Goal: Information Seeking & Learning: Learn about a topic

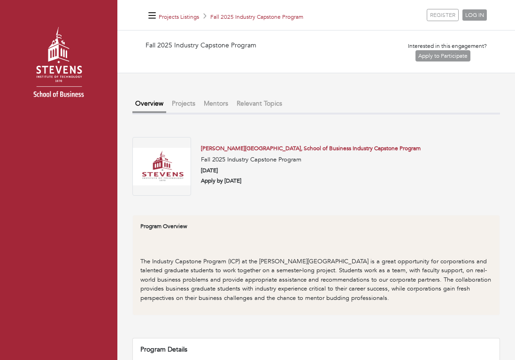
click at [184, 102] on button "Projects" at bounding box center [183, 103] width 29 height 15
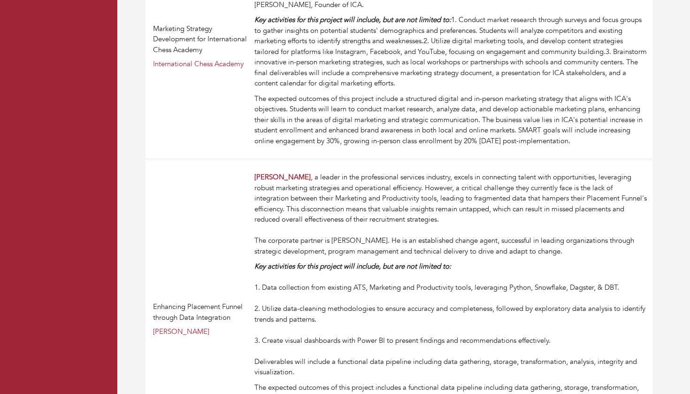
scroll to position [1261, 0]
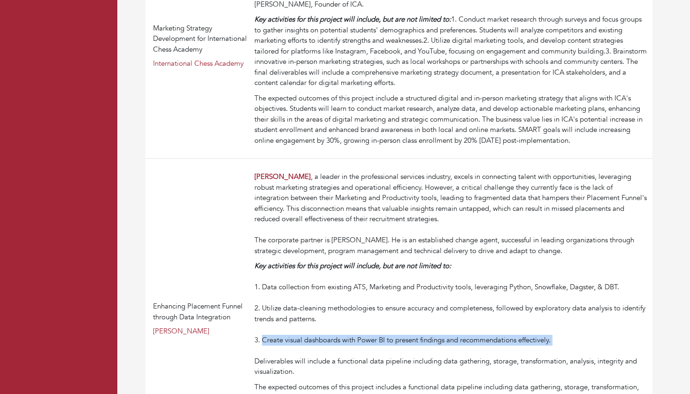
drag, startPoint x: 226, startPoint y: 223, endPoint x: 427, endPoint y: 228, distance: 201.0
click at [427, 261] on div "Key activities for this project will include, but are not limited to: 1. Data c…" at bounding box center [451, 319] width 394 height 116
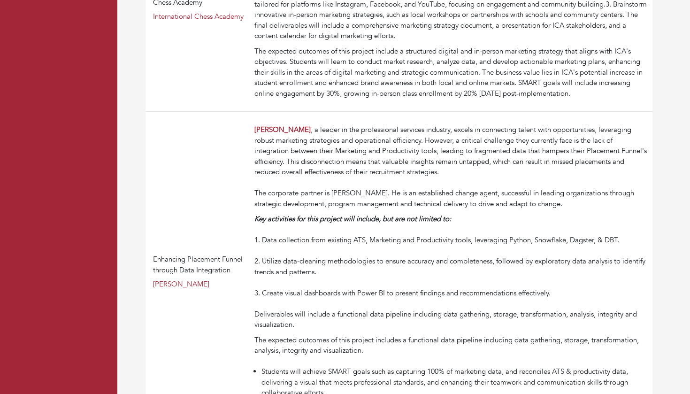
scroll to position [1309, 0]
drag, startPoint x: 217, startPoint y: 210, endPoint x: 376, endPoint y: 223, distance: 159.1
click at [376, 223] on td "Mitchell Martin , a leader in the professional services industry, excels in con…" at bounding box center [452, 271] width 402 height 321
click at [376, 334] on div "The expected outcomes of this project includes a functional data pipeline inclu…" at bounding box center [451, 350] width 394 height 32
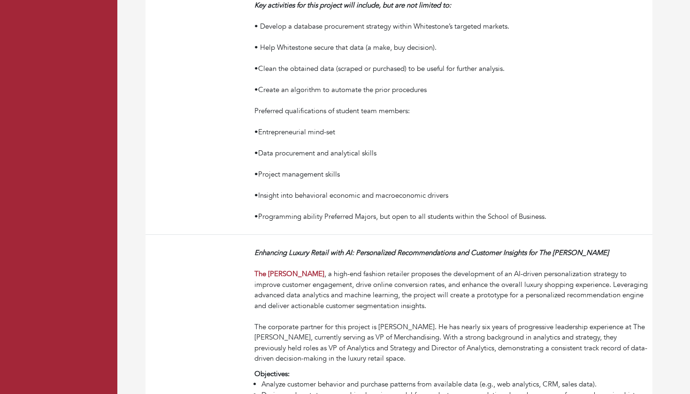
scroll to position [2363, 0]
drag, startPoint x: 152, startPoint y: 196, endPoint x: 196, endPoint y: 242, distance: 63.7
copy td "AI-Driven Personalization Strategy for The Webster The Webster"
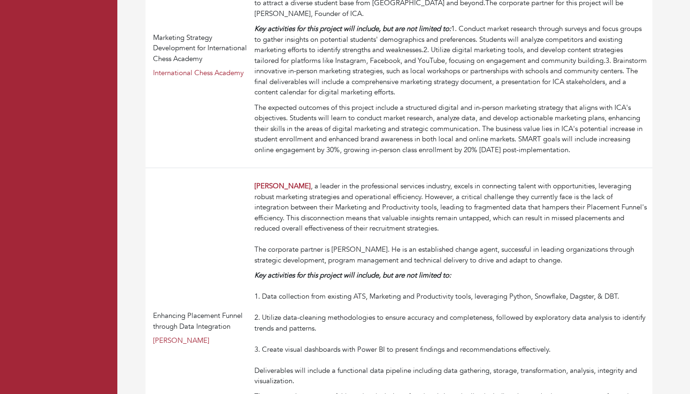
scroll to position [1244, 0]
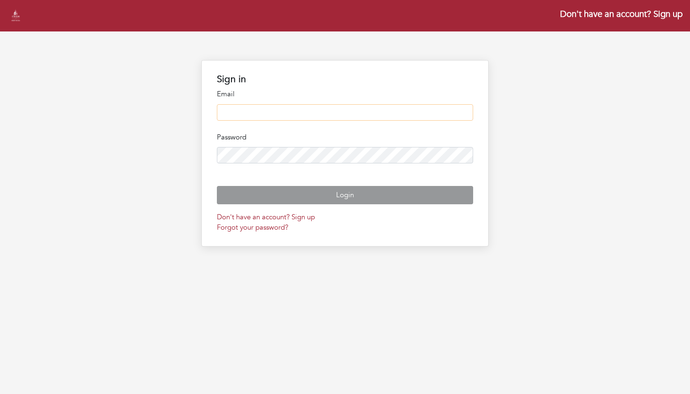
type input "**********"
click at [289, 204] on button "Login" at bounding box center [345, 195] width 257 height 18
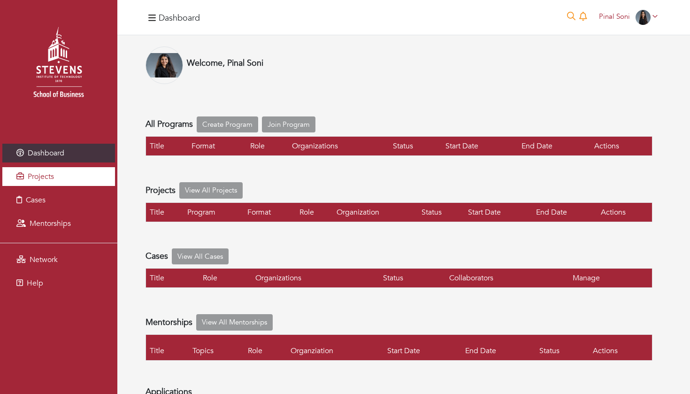
click at [48, 177] on span "Projects" at bounding box center [41, 176] width 26 height 10
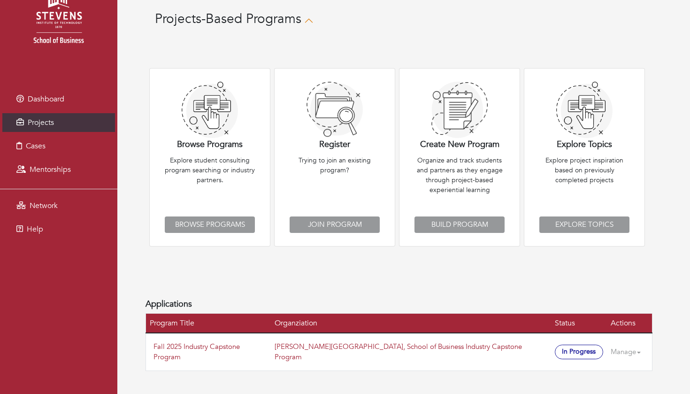
scroll to position [53, 0]
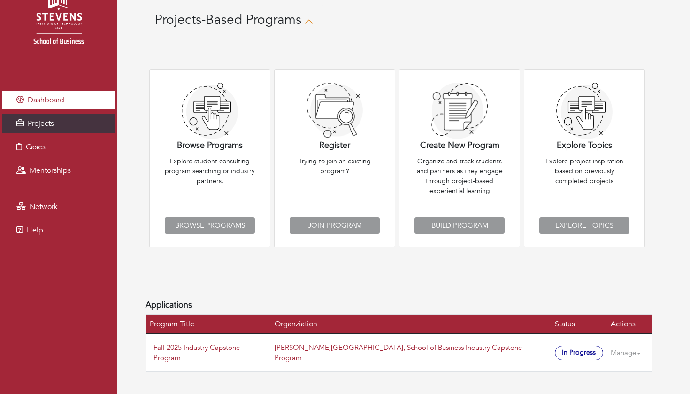
click at [55, 103] on span "Dashboard" at bounding box center [46, 100] width 37 height 10
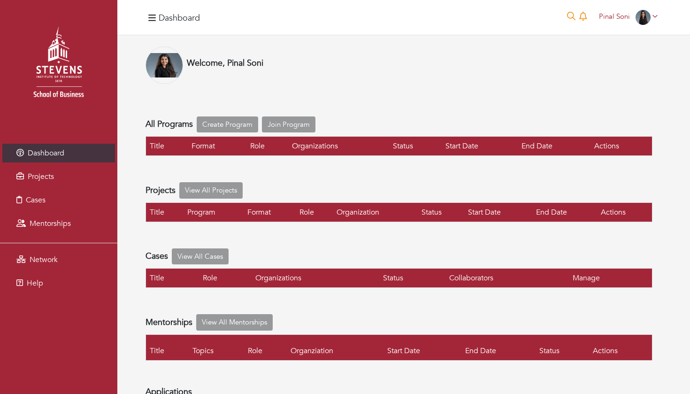
click at [203, 192] on link "View All Projects" at bounding box center [210, 190] width 63 height 16
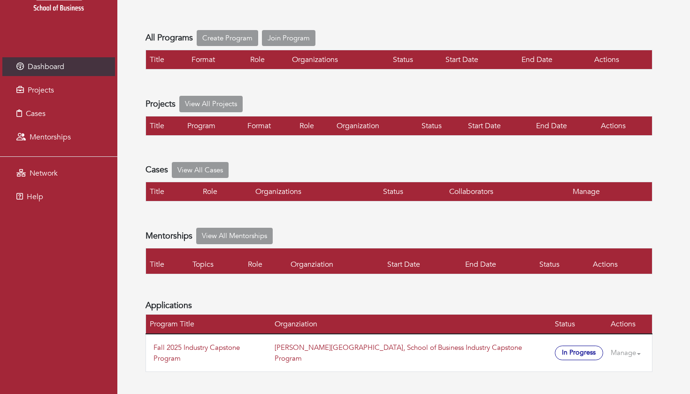
scroll to position [86, 0]
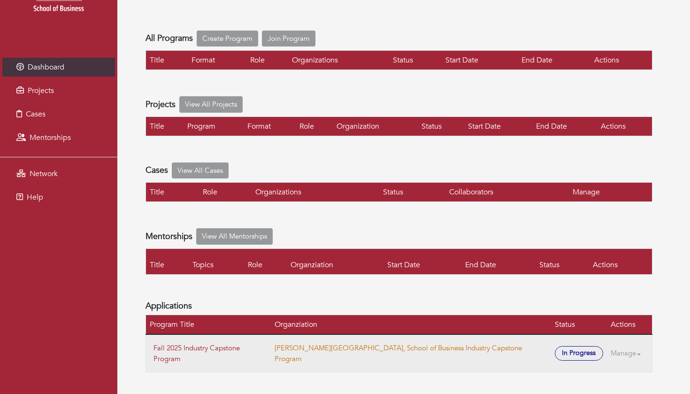
click at [365, 349] on link "[PERSON_NAME][GEOGRAPHIC_DATA], School of Business Industry Capstone Program" at bounding box center [398, 353] width 247 height 20
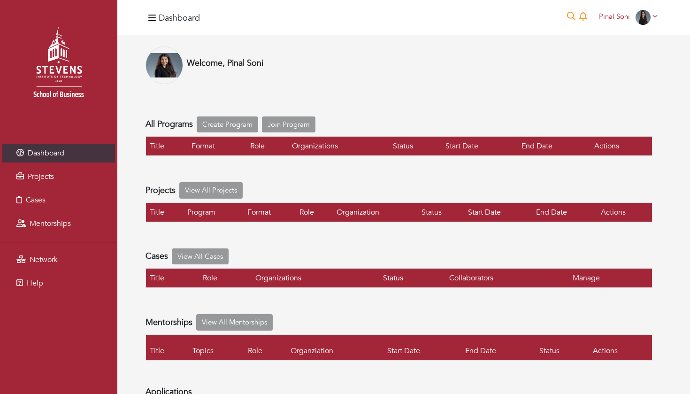
scroll to position [0, 0]
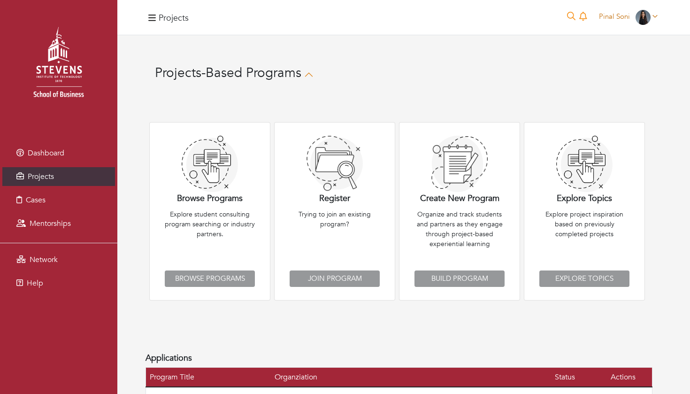
click at [655, 17] on icon at bounding box center [654, 16] width 5 height 3
click at [626, 38] on link "My profile" at bounding box center [624, 38] width 74 height 15
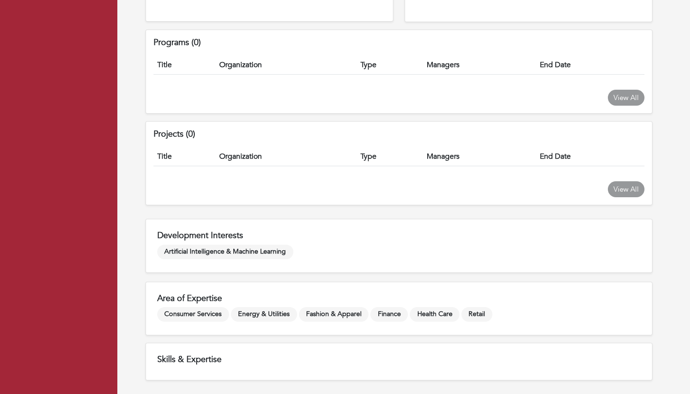
scroll to position [463, 0]
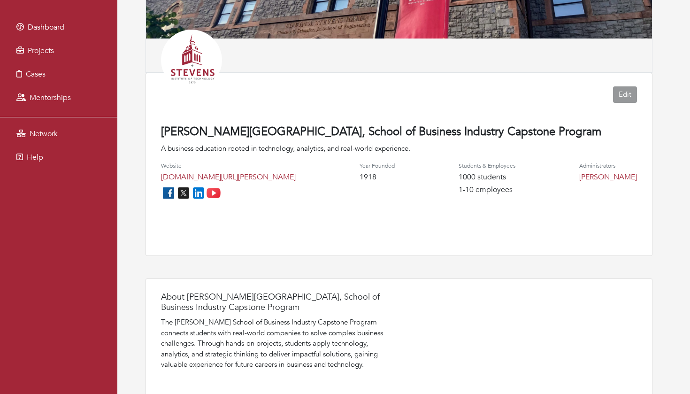
scroll to position [124, 0]
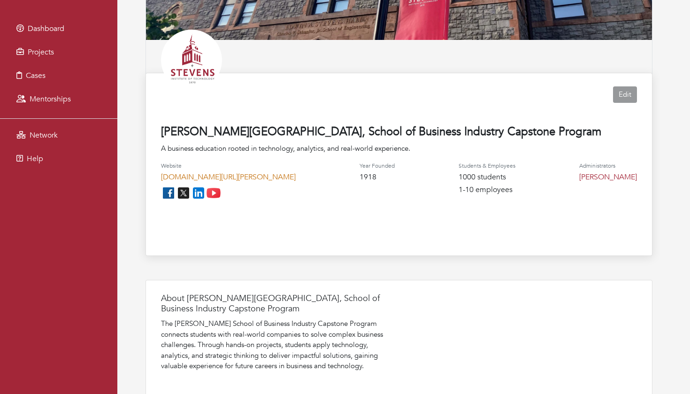
click at [276, 179] on link "www.stevens.edu/school-business/masters-programs/industry-capstone-program" at bounding box center [228, 177] width 135 height 10
